Goal: Check status

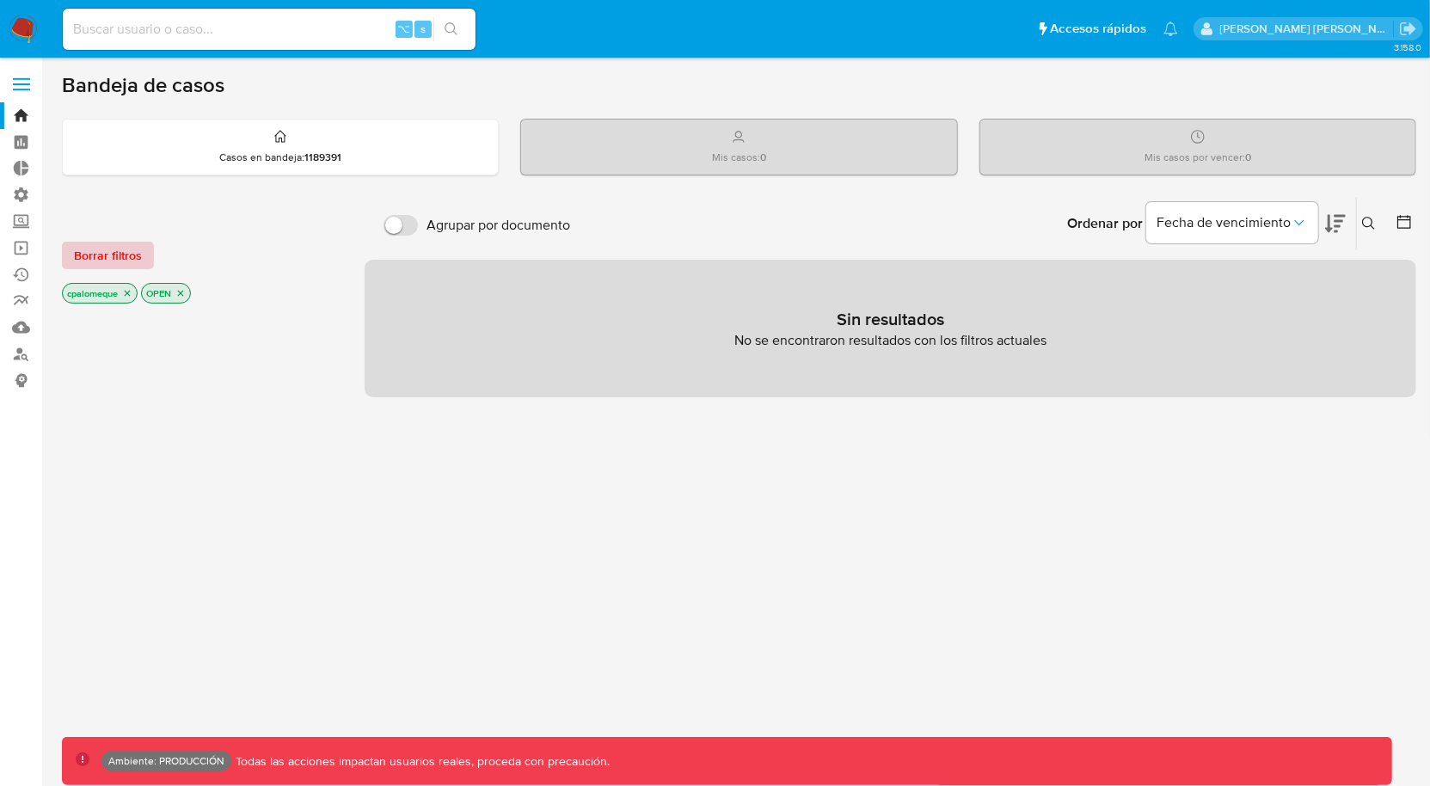
click at [112, 261] on span "Borrar filtros" at bounding box center [108, 255] width 68 height 24
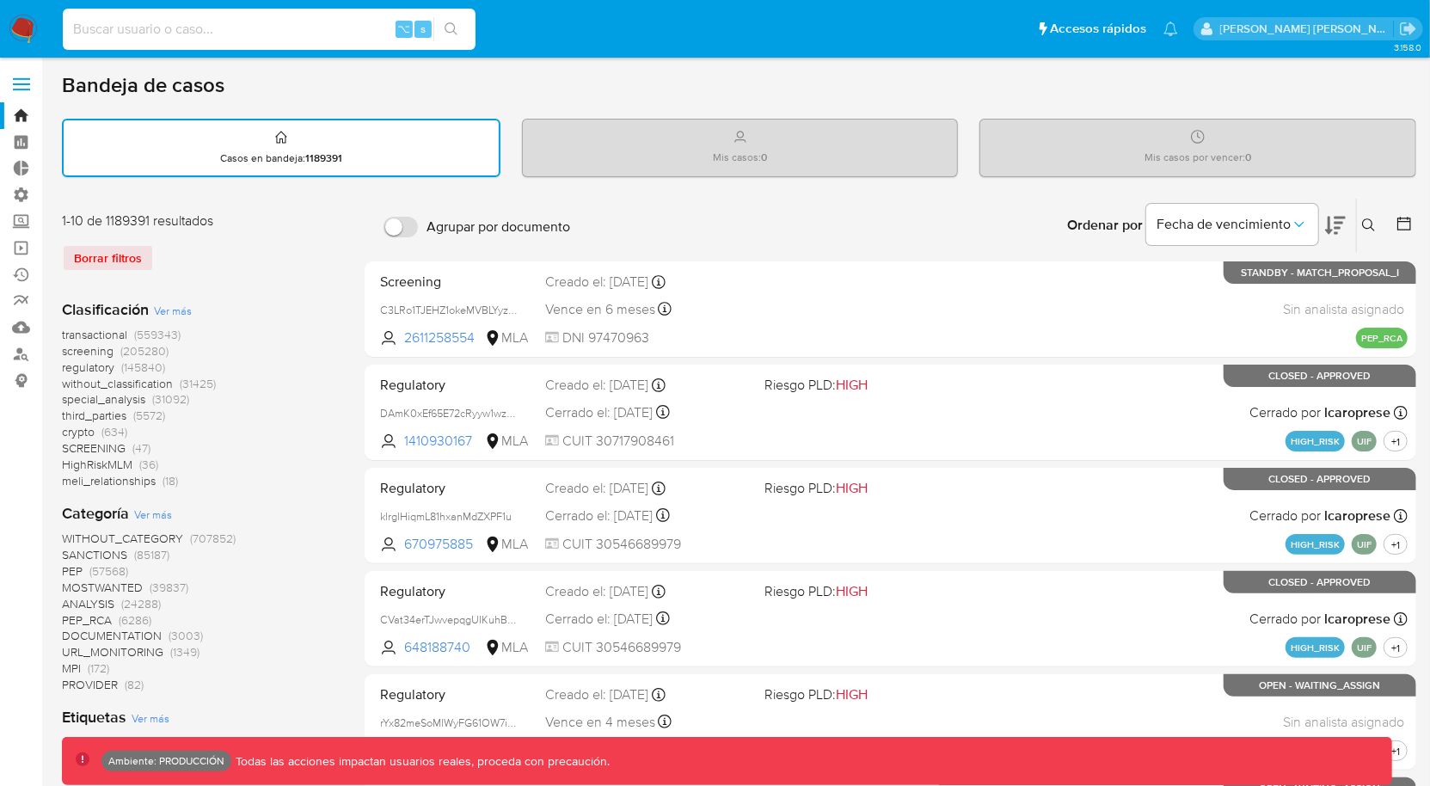
click at [167, 37] on input at bounding box center [269, 29] width 413 height 22
paste input "eGjDIOHSWWhWIMtbCCPvMiYg"
type input "eGjDIOHSWWhWIMtbCCPvMiYg"
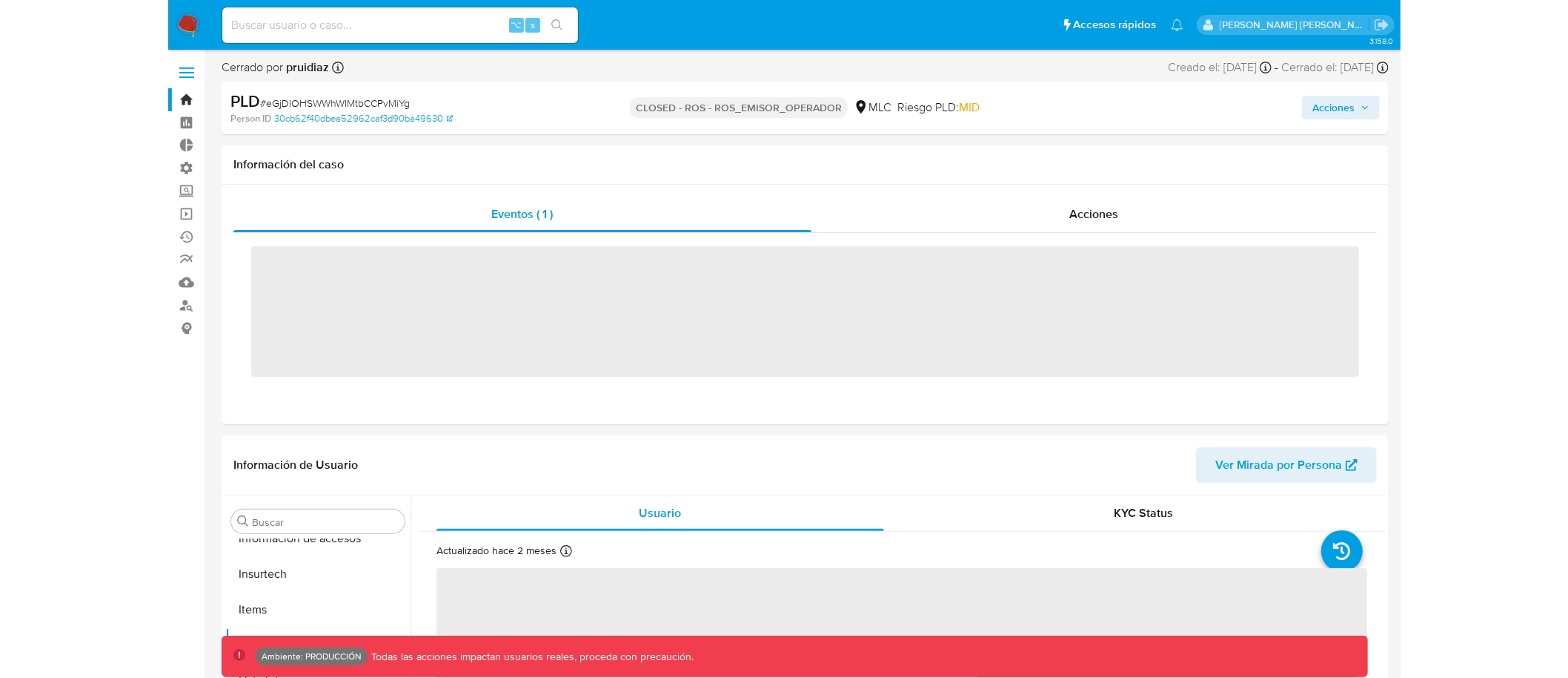
scroll to position [627, 0]
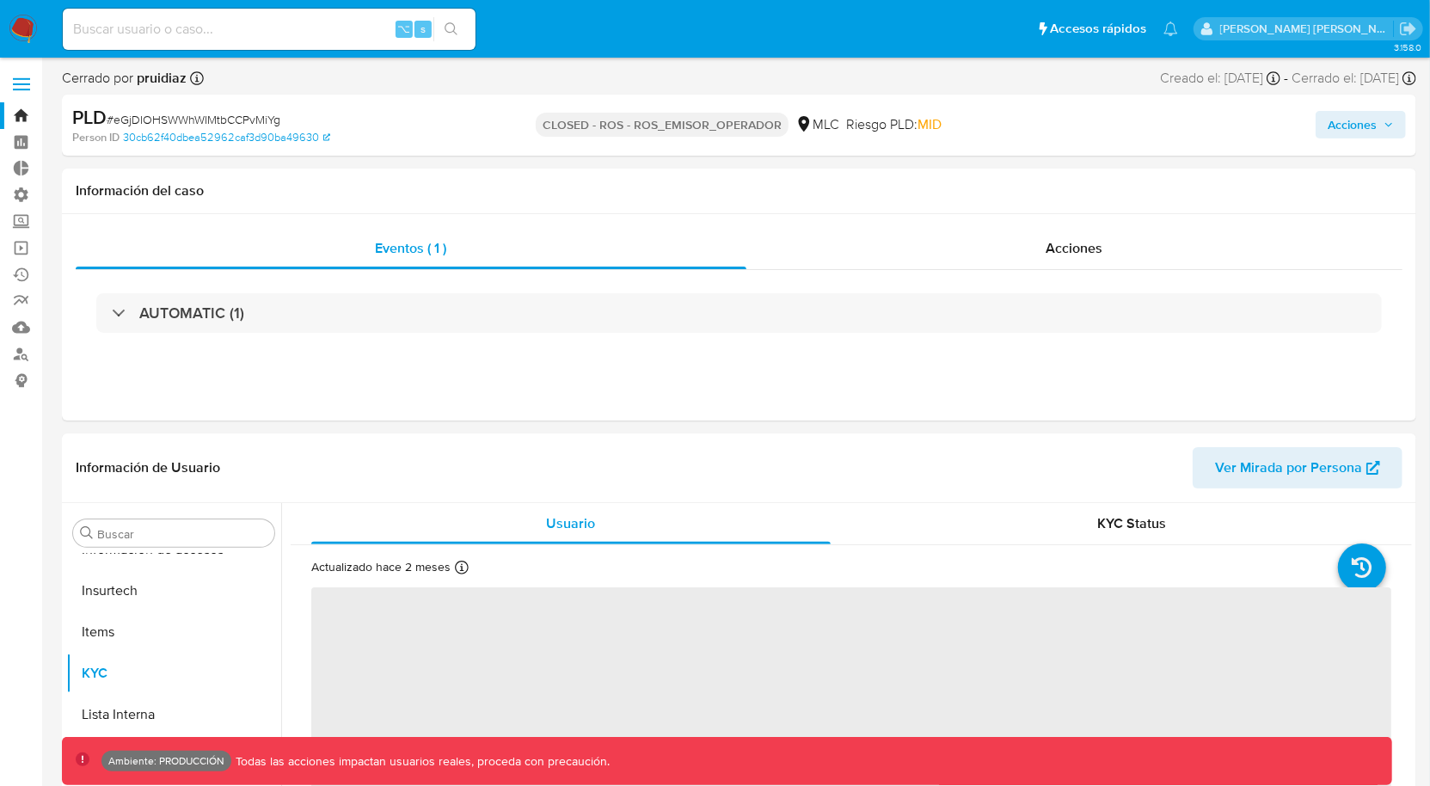
select select "10"
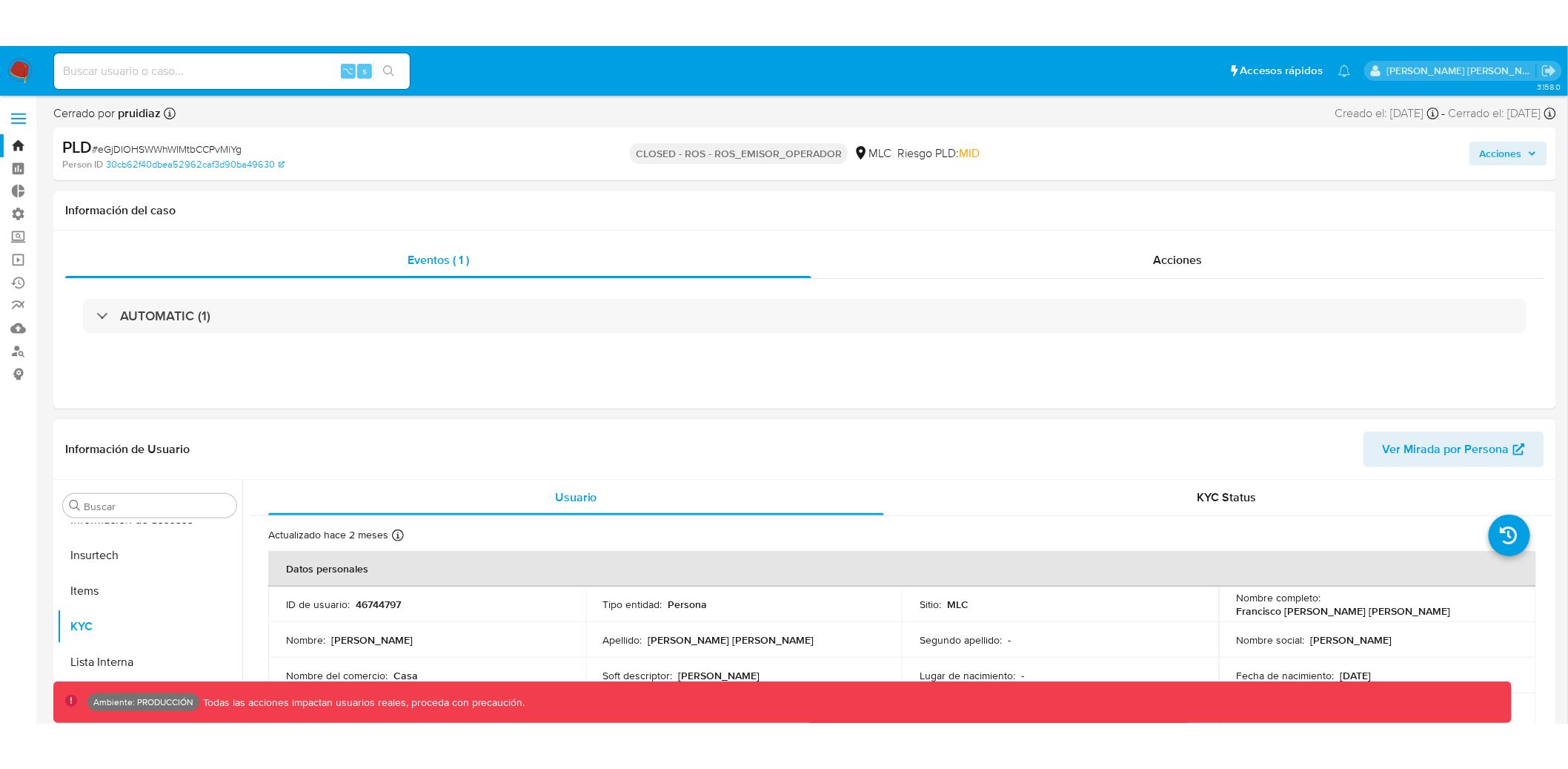
scroll to position [626, 0]
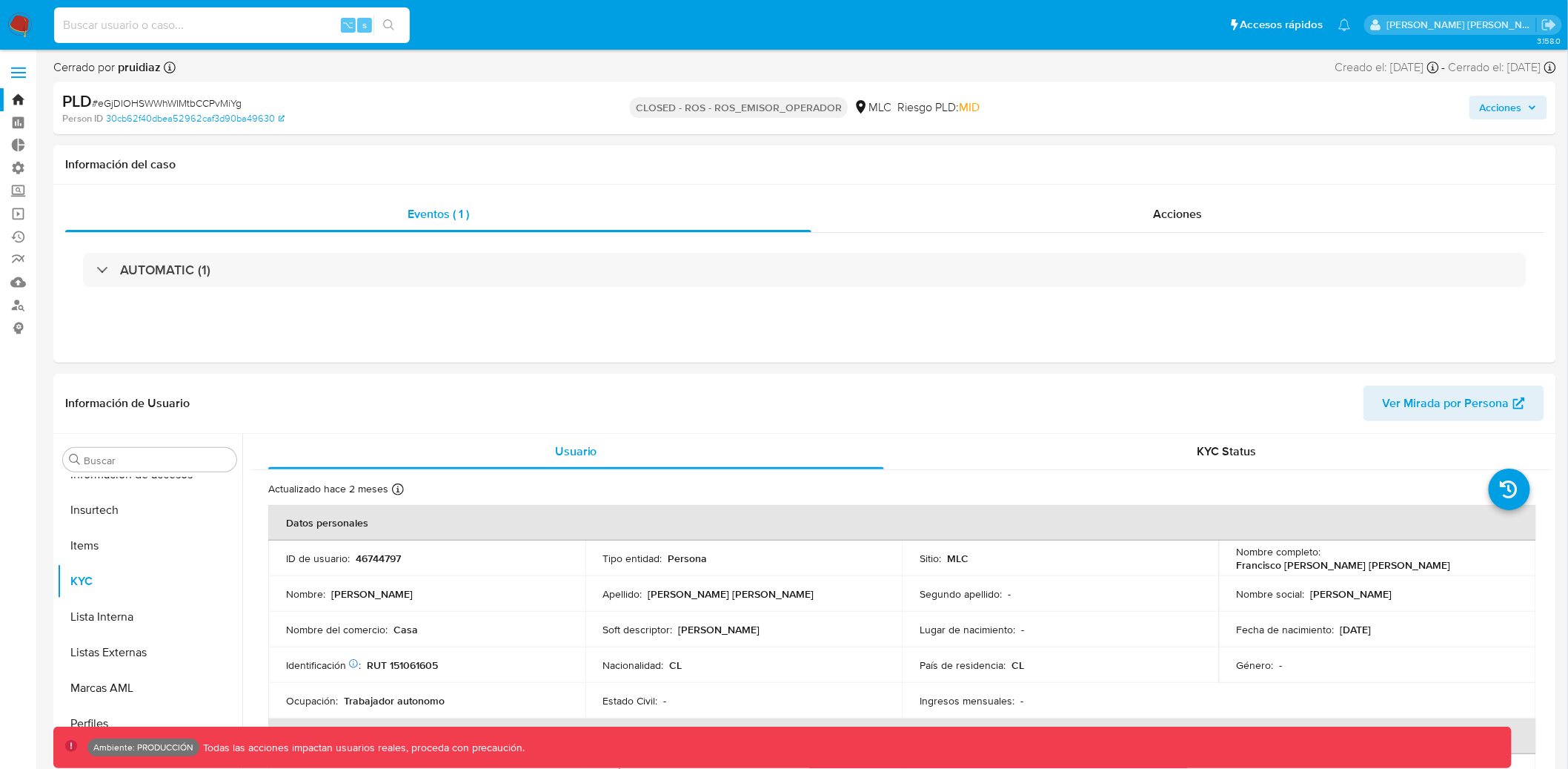
click at [220, 31] on input at bounding box center [232, 25] width 356 height 19
